Goal: Task Accomplishment & Management: Manage account settings

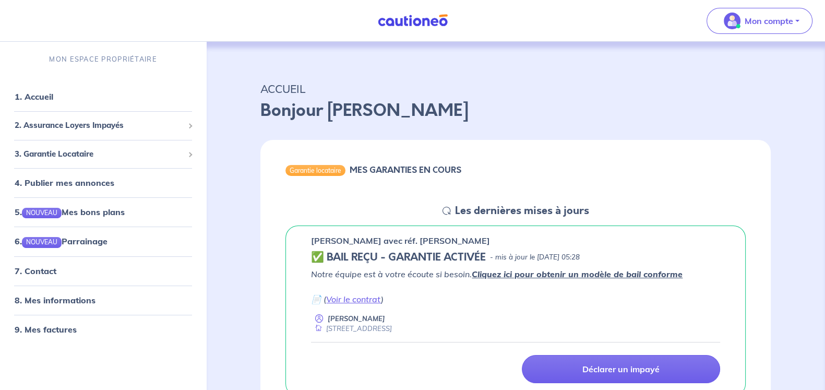
click at [418, 175] on h6 "MES GARANTIES EN COURS" at bounding box center [406, 170] width 112 height 10
click at [86, 160] on div "3. Garantie Locataire" at bounding box center [103, 154] width 198 height 20
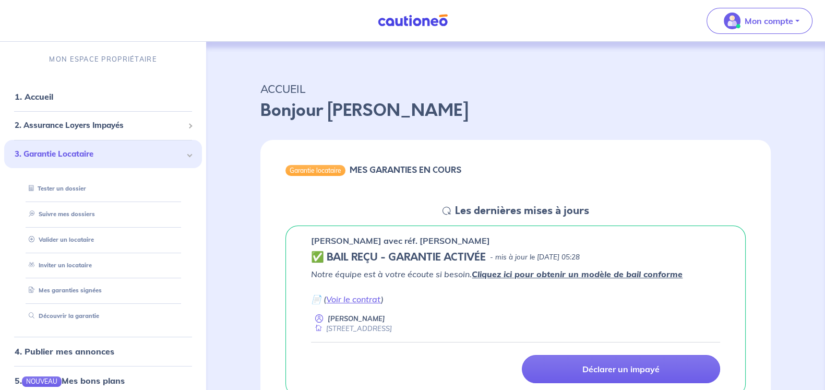
click at [546, 237] on div "[PERSON_NAME] avec réf. [PERSON_NAME]" at bounding box center [515, 240] width 409 height 13
click at [536, 212] on h5 "Les dernières mises à jours" at bounding box center [522, 211] width 134 height 13
click at [408, 168] on h6 "MES GARANTIES EN COURS" at bounding box center [406, 170] width 112 height 10
click at [402, 262] on h5 "✅ BAIL REÇU - GARANTIE ACTIVÉE" at bounding box center [398, 257] width 175 height 13
drag, startPoint x: 423, startPoint y: 247, endPoint x: 542, endPoint y: 261, distance: 119.8
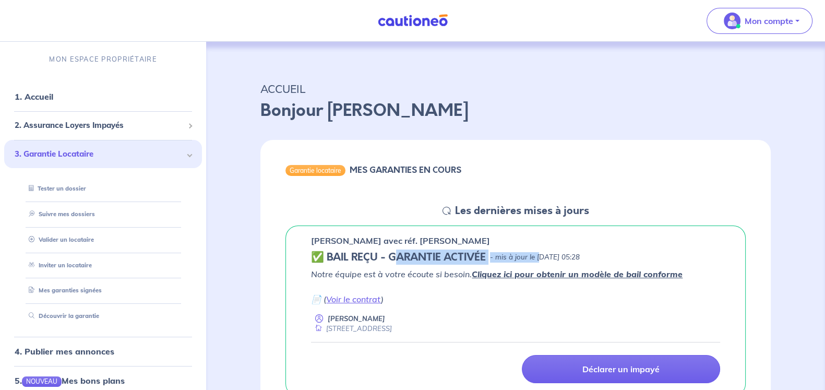
click at [542, 261] on div "✅ BAIL REÇU - GARANTIE ACTIVÉE - mis à jour le [DATE] 05:28" at bounding box center [515, 257] width 409 height 13
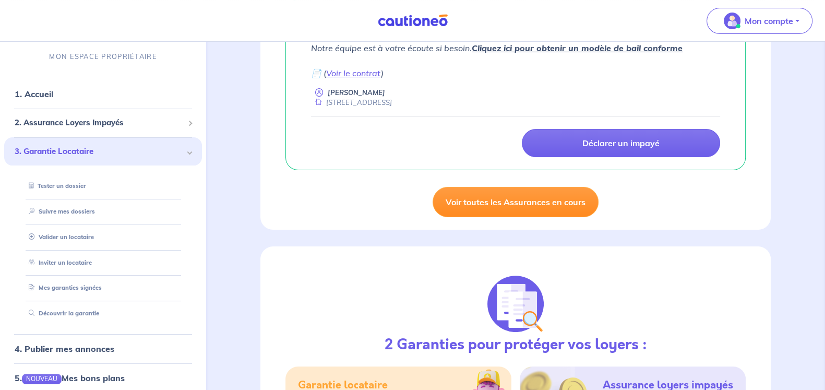
click at [524, 205] on link "Voir toutes les Assurances en cours" at bounding box center [516, 202] width 166 height 30
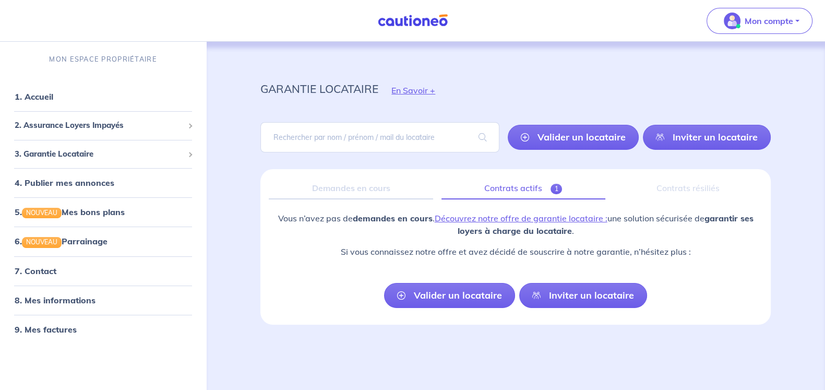
click at [530, 189] on link "Contrats actifs 1" at bounding box center [523, 188] width 164 height 22
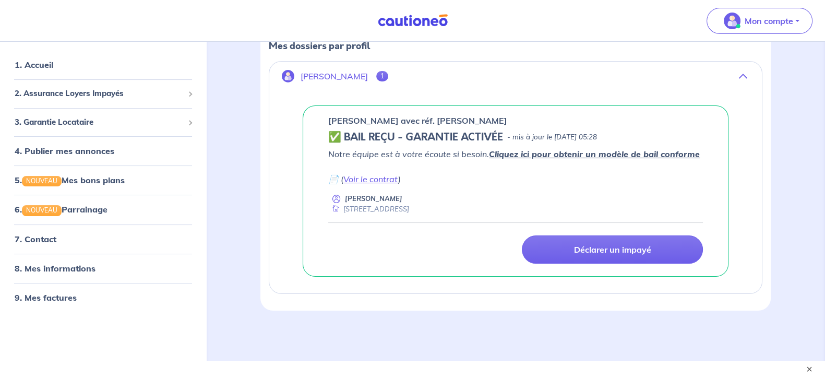
scroll to position [179, 0]
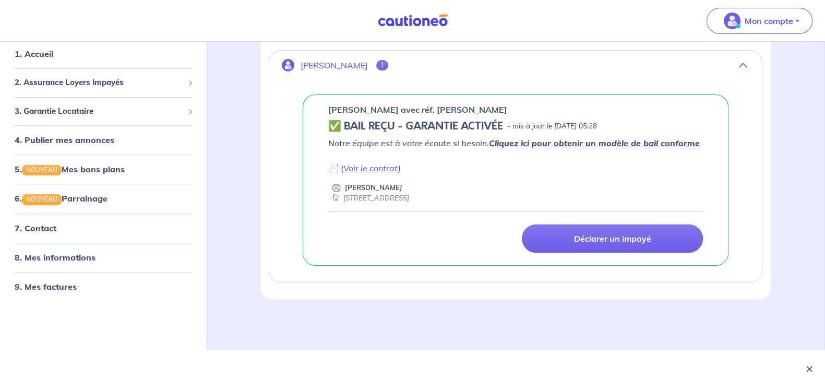
click at [808, 364] on button "×" at bounding box center [809, 369] width 13 height 13
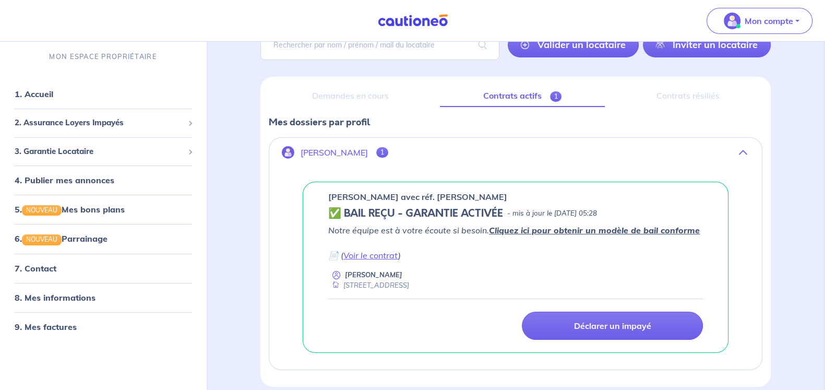
scroll to position [73, 0]
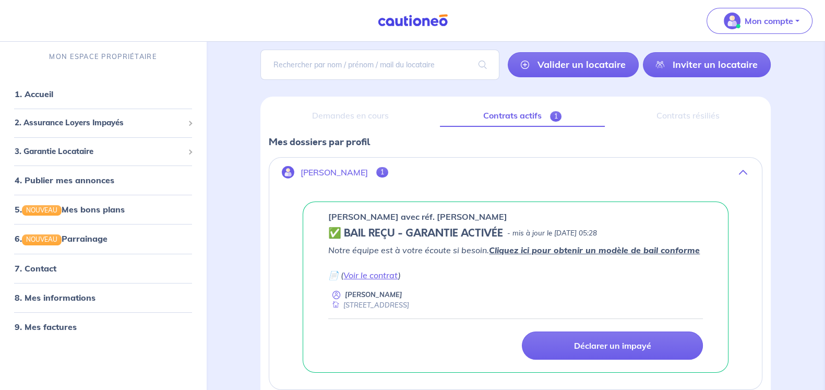
click at [698, 118] on div "Contrats résiliés" at bounding box center [687, 116] width 149 height 22
click at [744, 178] on button "[PERSON_NAME] Therisien 1" at bounding box center [515, 172] width 493 height 25
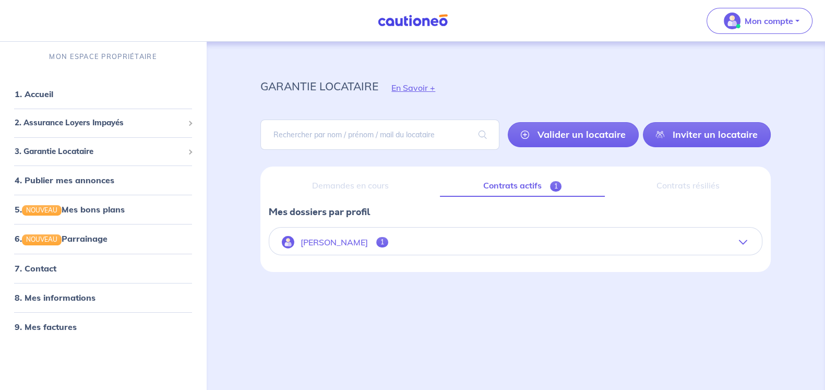
scroll to position [3, 0]
click at [103, 236] on link "6. NOUVEAU Parrainage" at bounding box center [61, 238] width 92 height 10
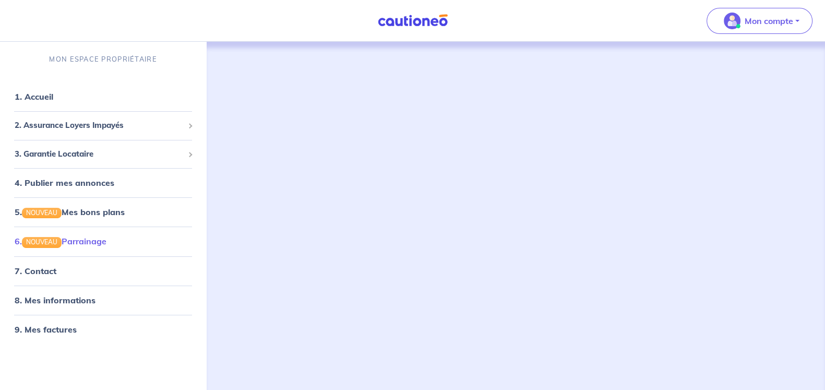
click at [56, 237] on link "6. NOUVEAU Parrainage" at bounding box center [61, 241] width 92 height 10
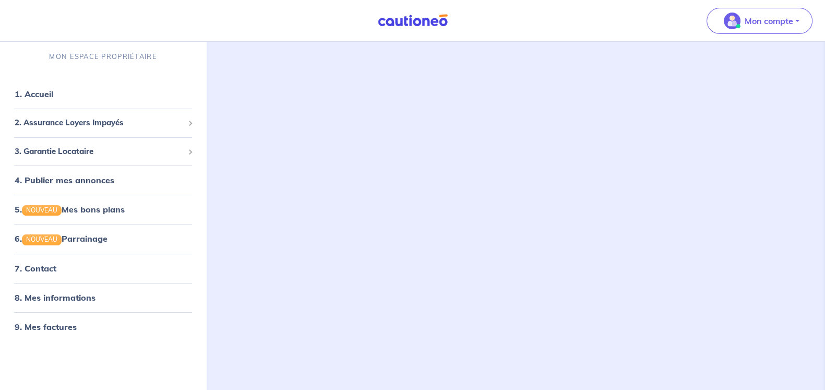
scroll to position [197, 0]
click at [69, 130] on div "2. Assurance Loyers Impayés" at bounding box center [103, 123] width 198 height 20
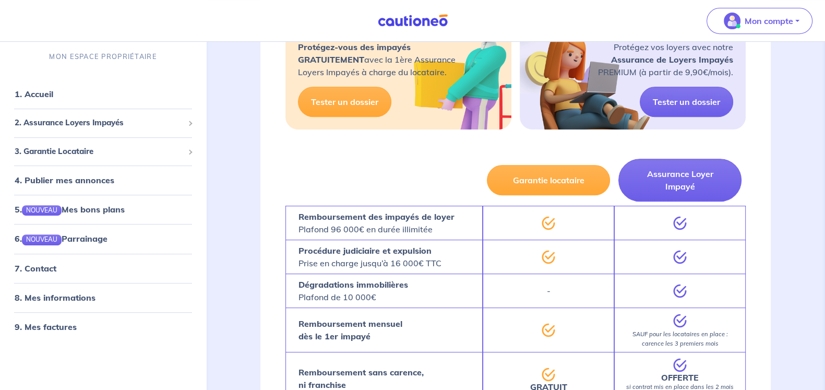
scroll to position [652, 0]
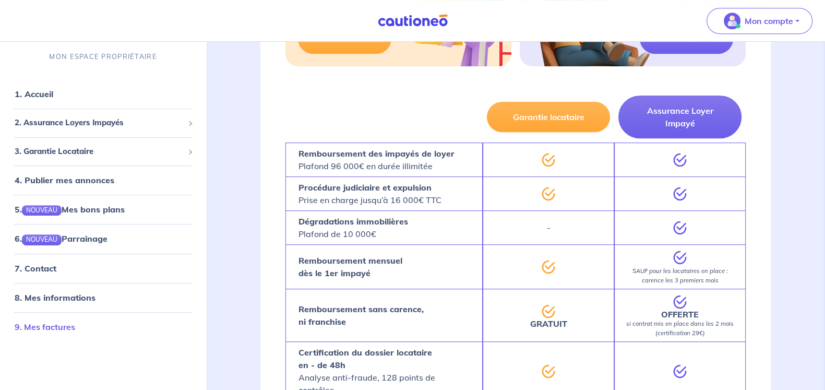
click at [73, 331] on link "9. Mes factures" at bounding box center [45, 326] width 61 height 10
